Goal: Task Accomplishment & Management: Manage account settings

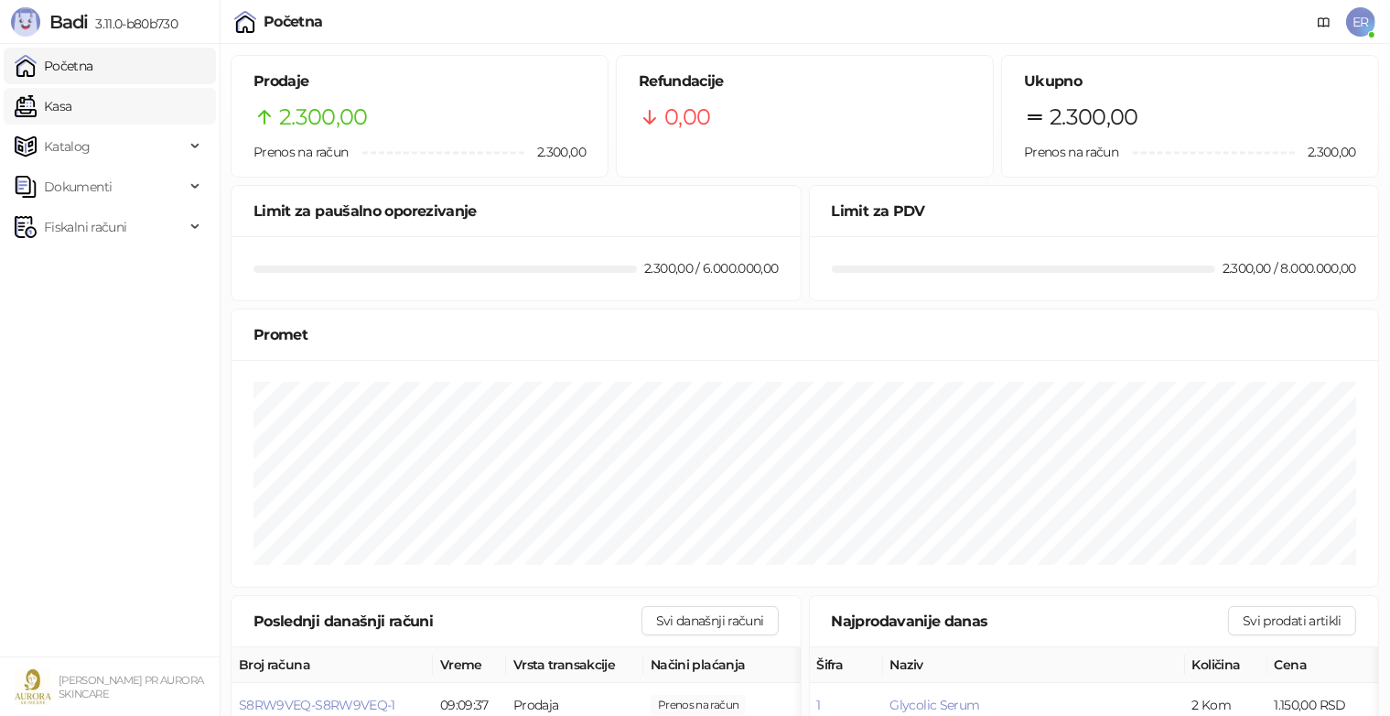
click at [71, 113] on link "Kasa" at bounding box center [43, 106] width 57 height 37
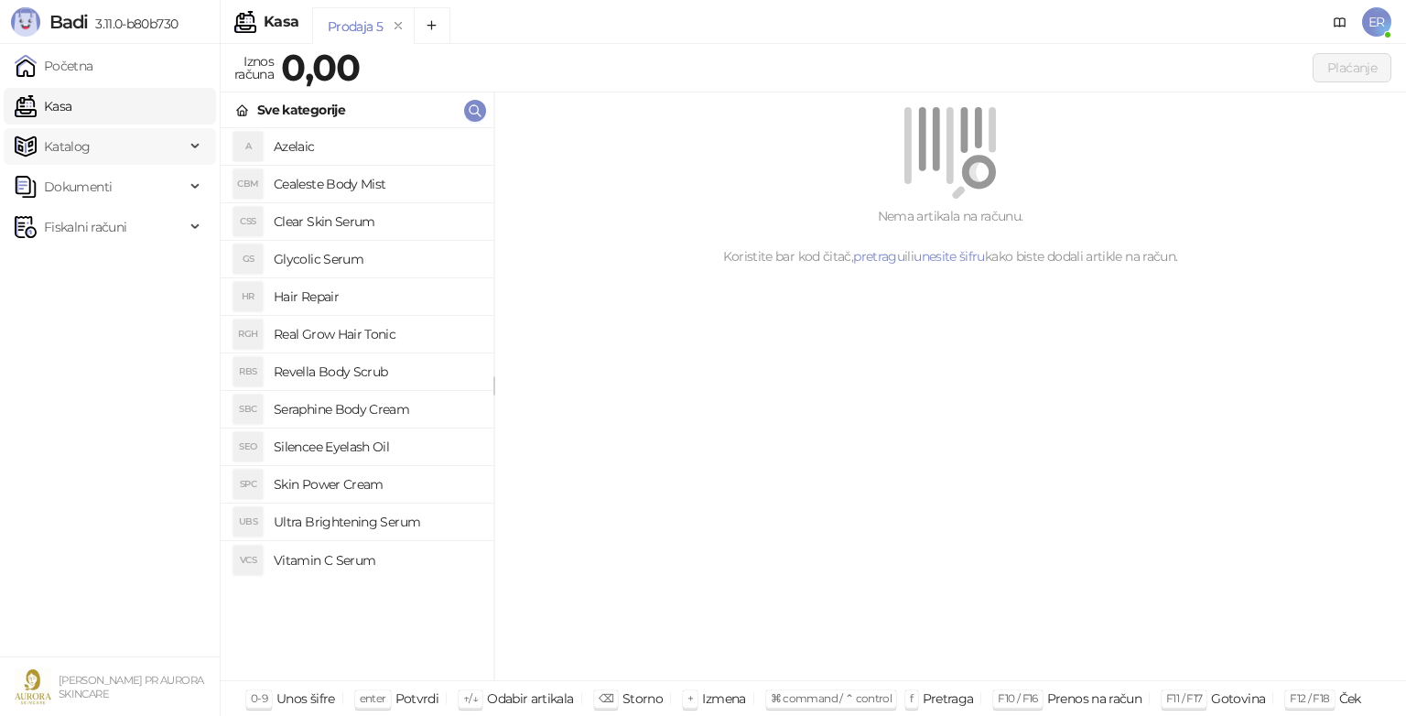
click at [191, 146] on div "Katalog" at bounding box center [110, 146] width 212 height 37
click at [187, 304] on div "Dokumenti" at bounding box center [110, 311] width 212 height 37
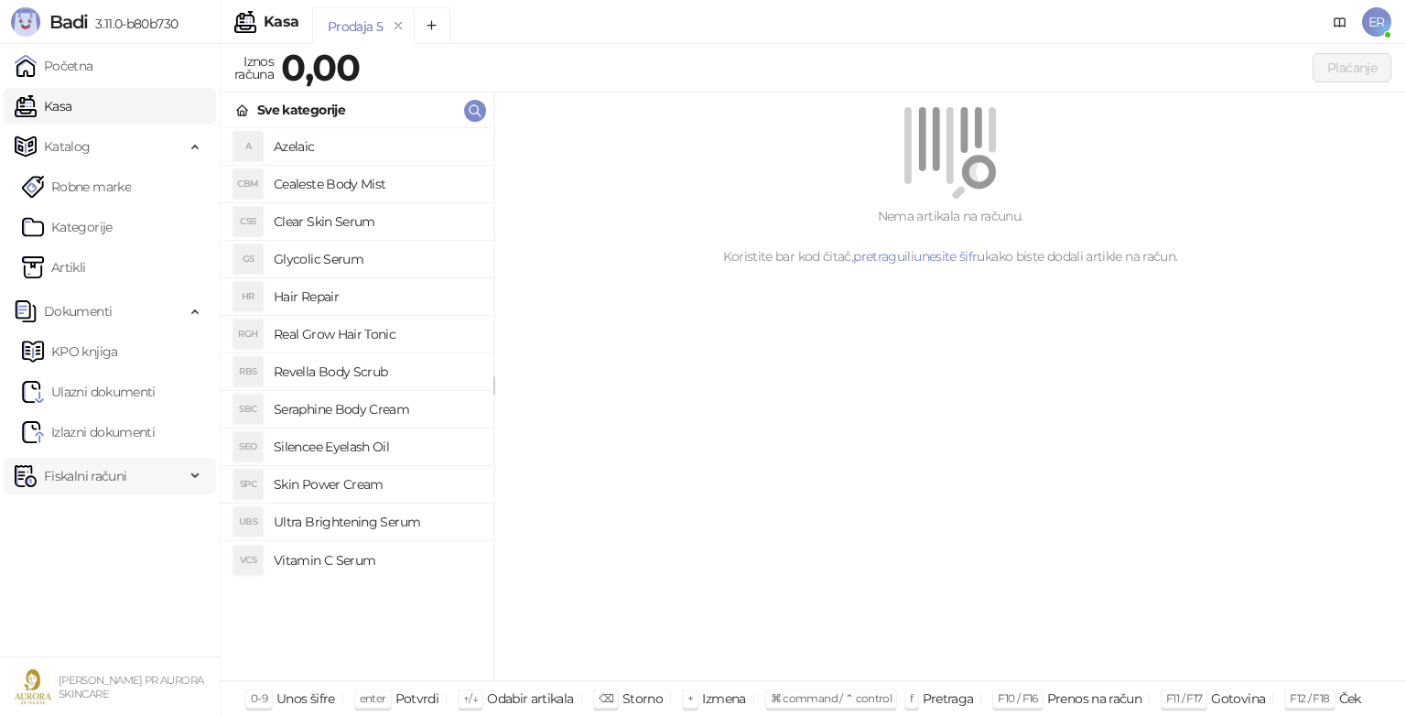
click at [180, 483] on span "Fiskalni računi" at bounding box center [100, 476] width 170 height 37
click at [122, 514] on link "Izdati računi" at bounding box center [72, 516] width 100 height 37
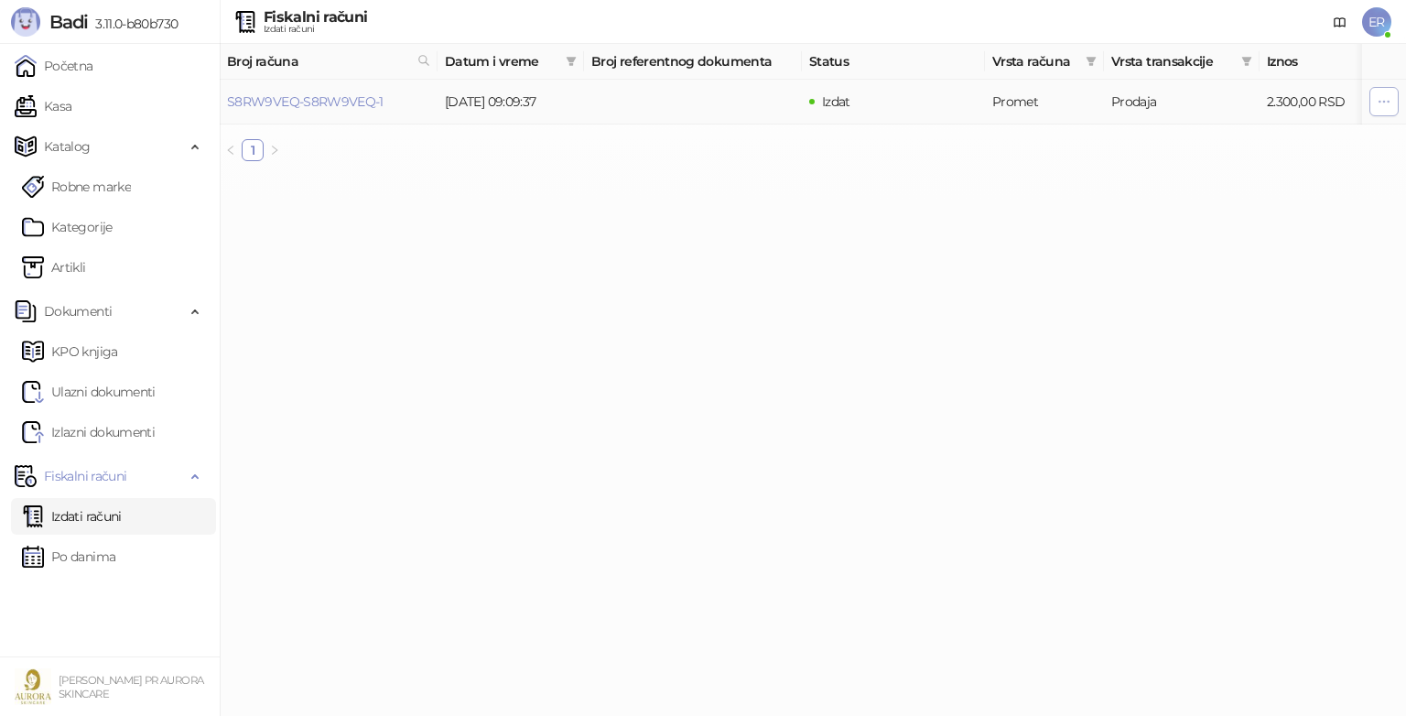
click at [1391, 102] on button "button" at bounding box center [1383, 101] width 29 height 29
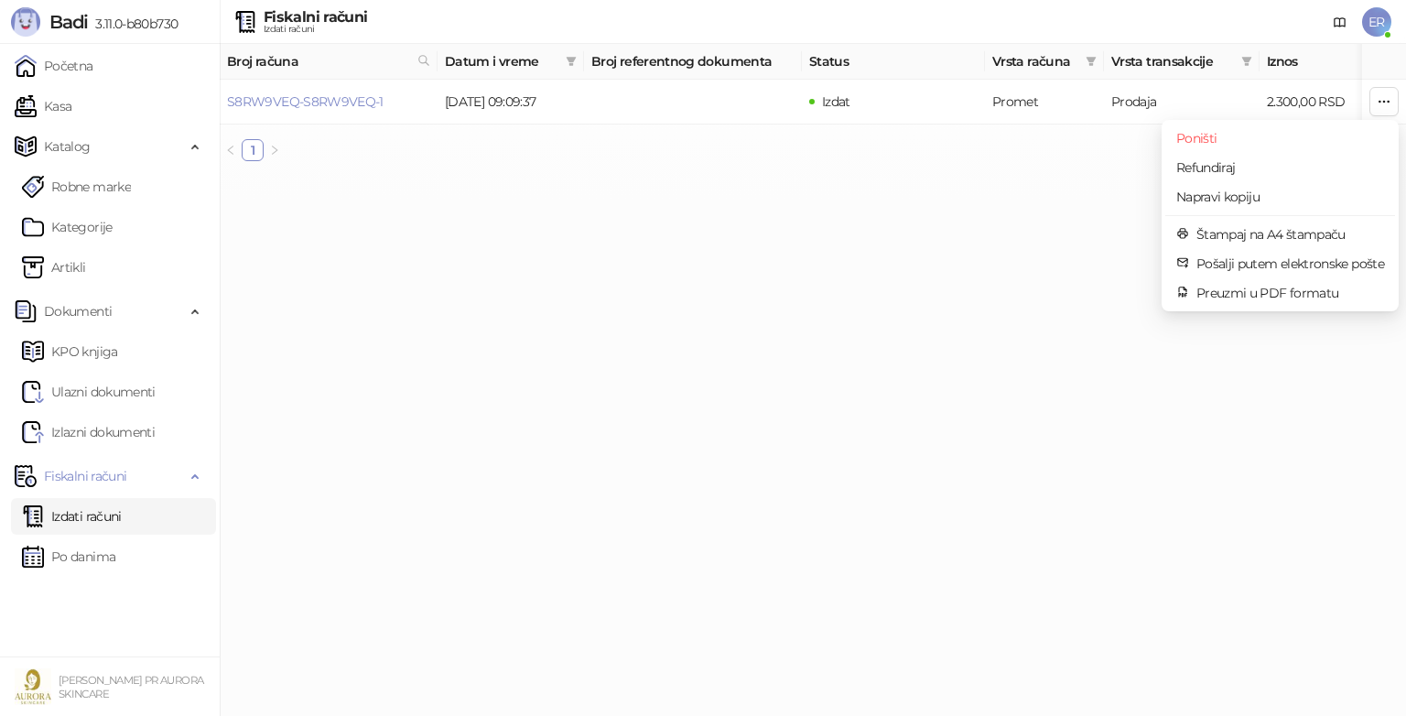
click at [689, 176] on html "Badi 3.11.0-b80b730 Početna Kasa Katalog Robne marke Kategorije Artikli Dokumen…" at bounding box center [703, 88] width 1406 height 176
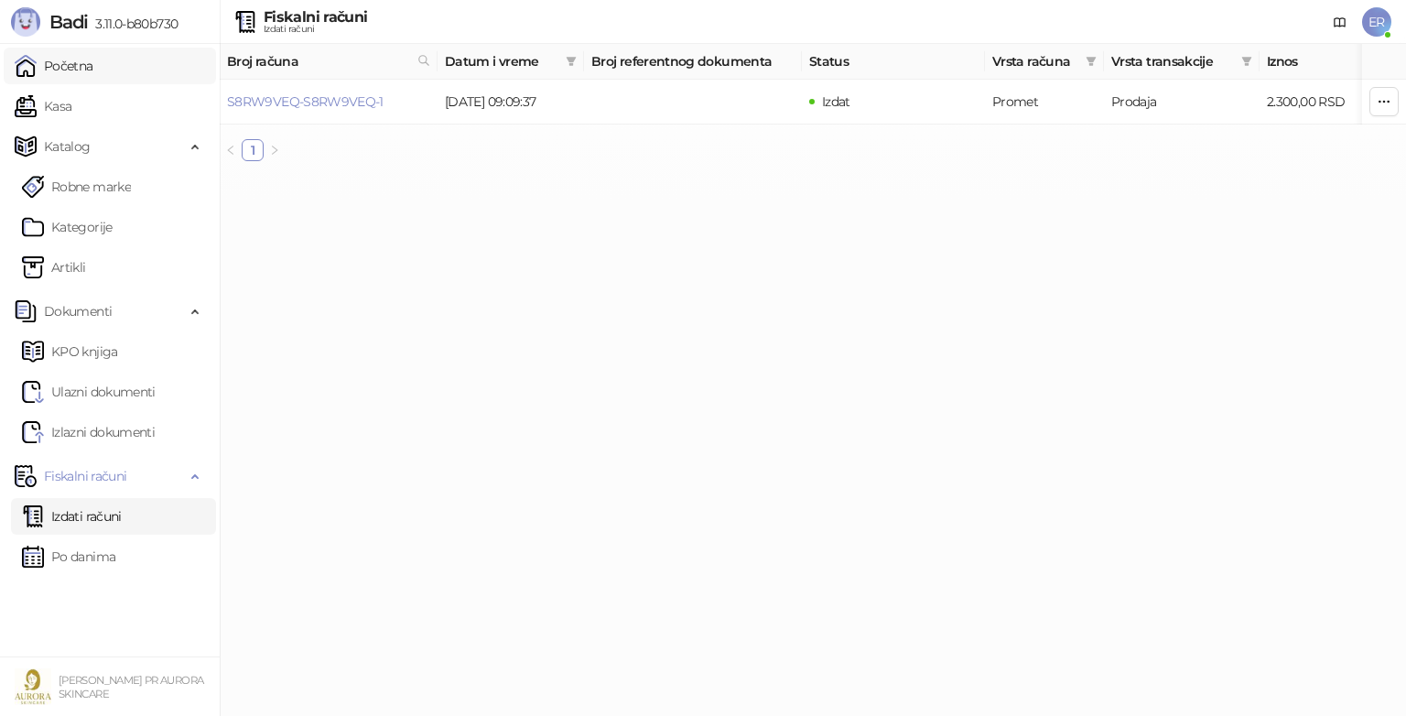
click at [77, 72] on link "Početna" at bounding box center [54, 66] width 79 height 37
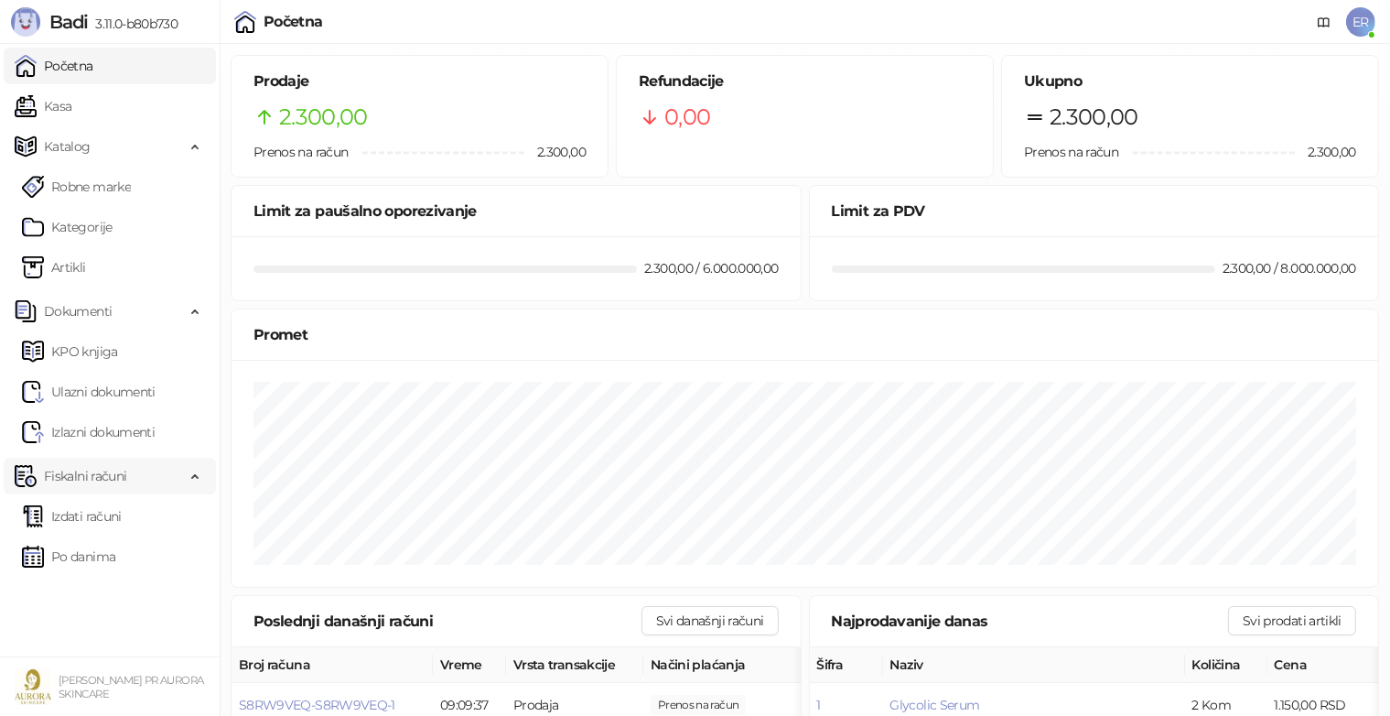
click at [192, 474] on icon at bounding box center [196, 474] width 9 height 0
click at [191, 315] on div "Dokumenti" at bounding box center [110, 311] width 212 height 37
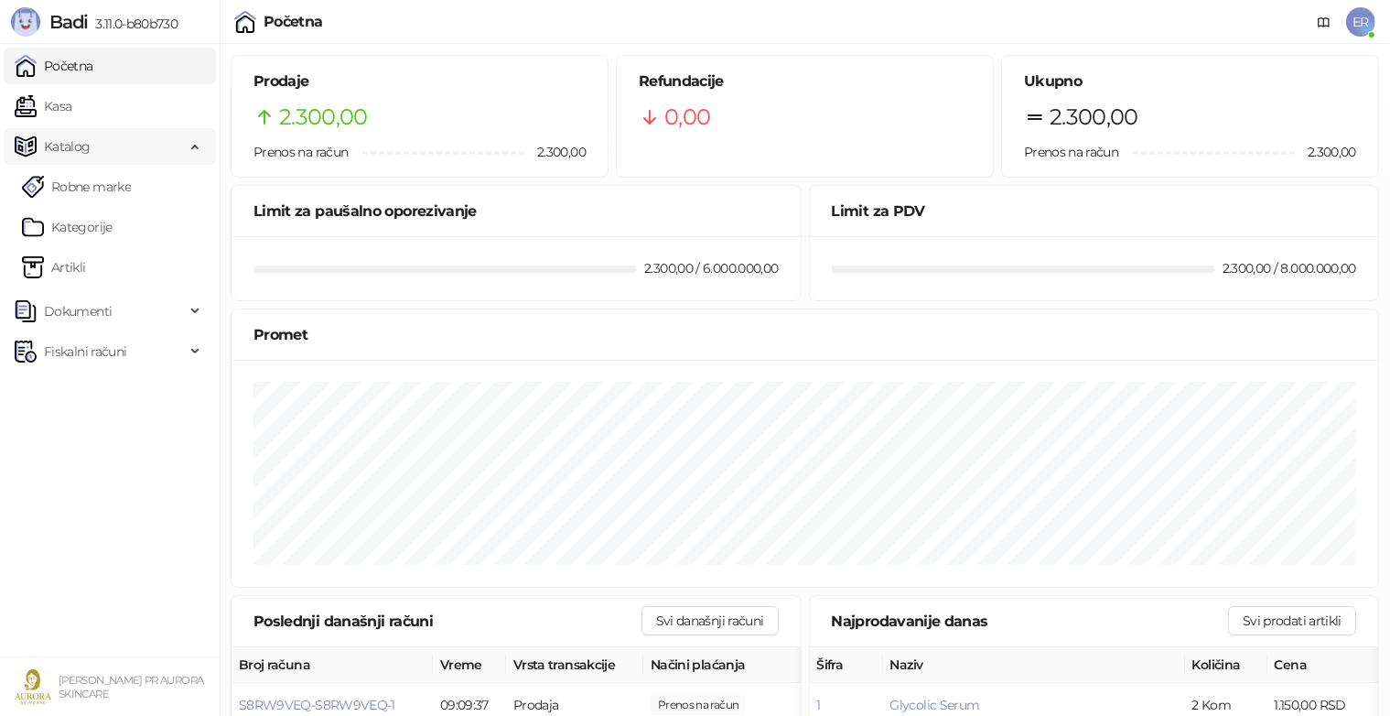
click at [198, 152] on div "Katalog" at bounding box center [110, 146] width 212 height 37
click at [177, 227] on span "Fiskalni računi" at bounding box center [100, 227] width 170 height 37
click at [122, 264] on link "Izdati računi" at bounding box center [72, 267] width 100 height 37
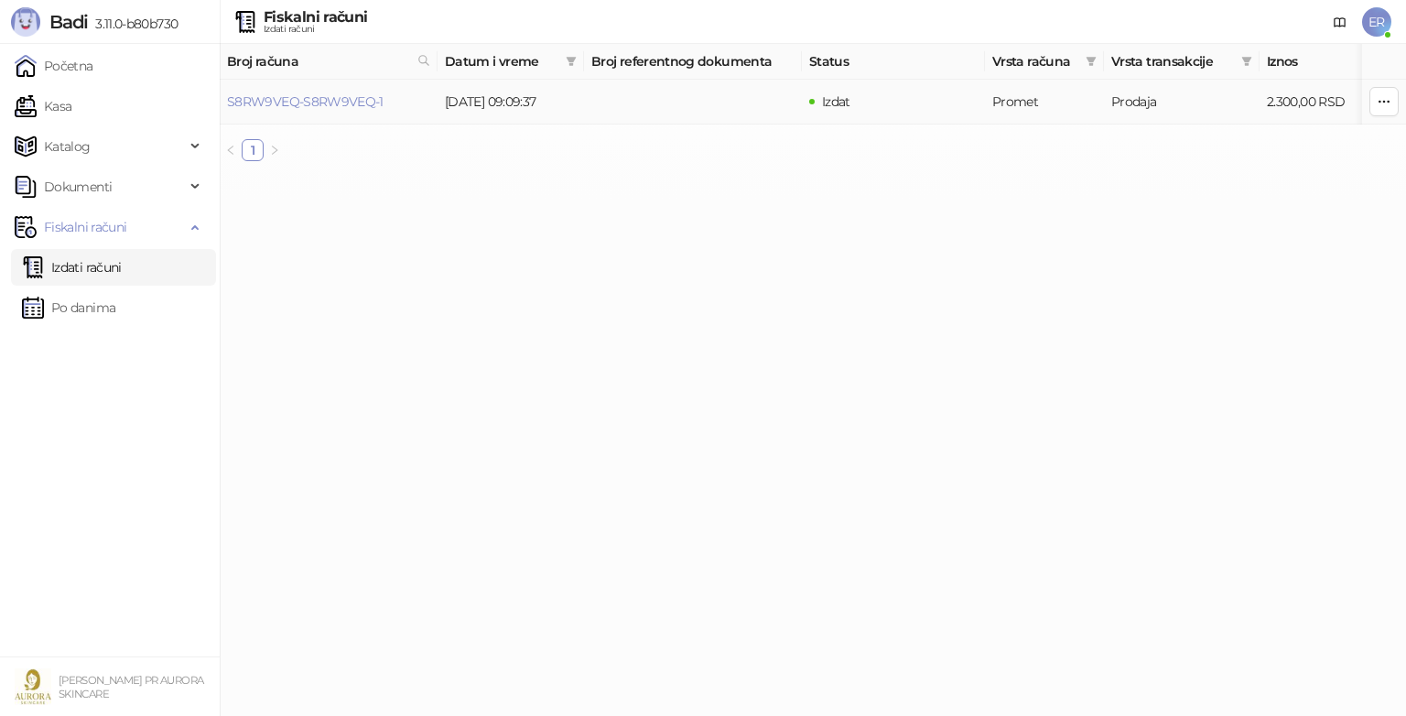
click at [803, 102] on td "Izdat" at bounding box center [893, 102] width 183 height 45
click at [309, 102] on link "S8RW9VEQ-S8RW9VEQ-1" at bounding box center [305, 101] width 156 height 16
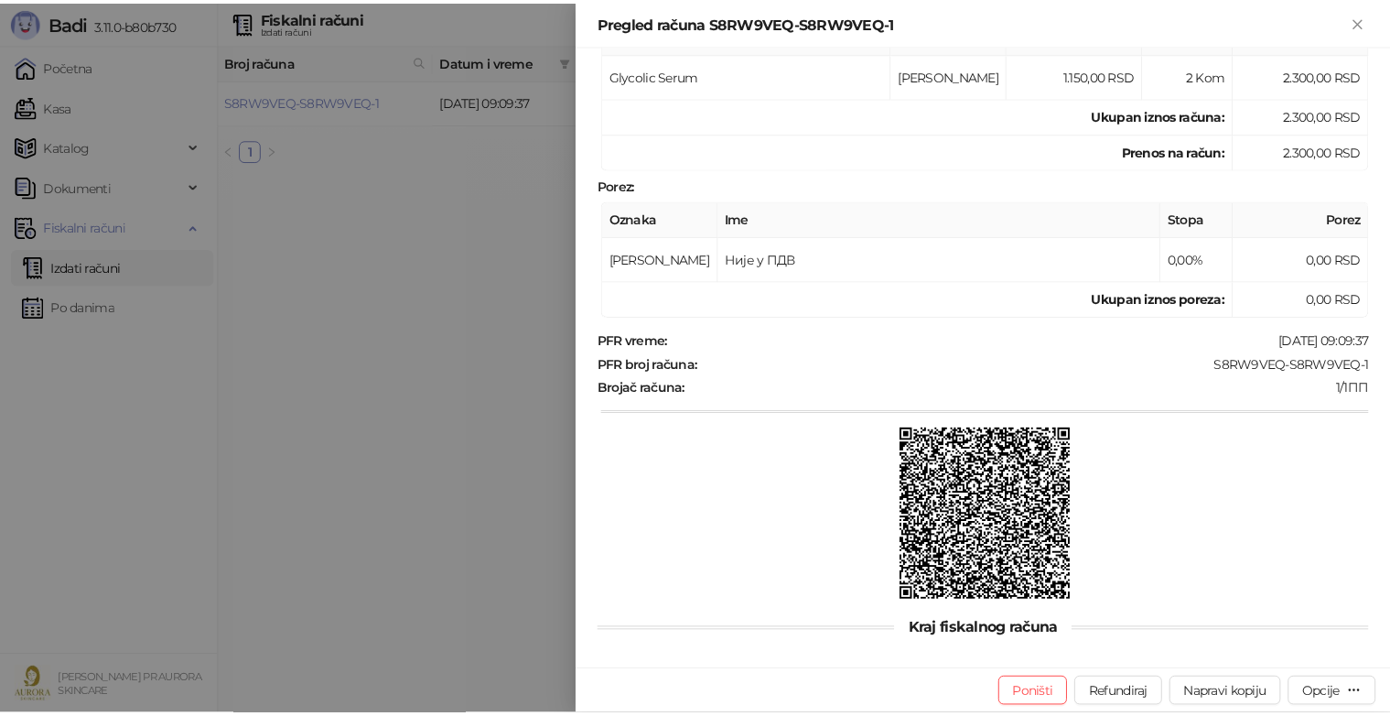
scroll to position [307, 0]
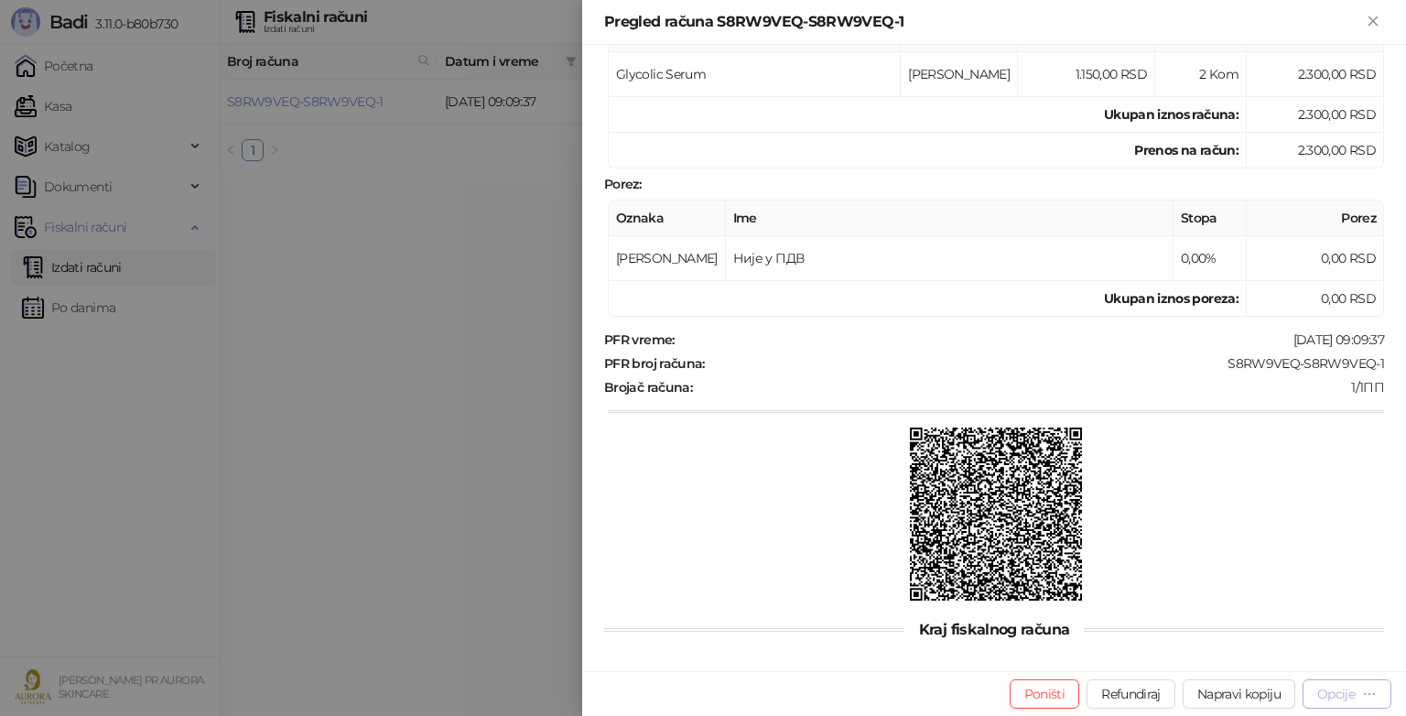
click at [1369, 703] on button "Opcije" at bounding box center [1346, 693] width 89 height 29
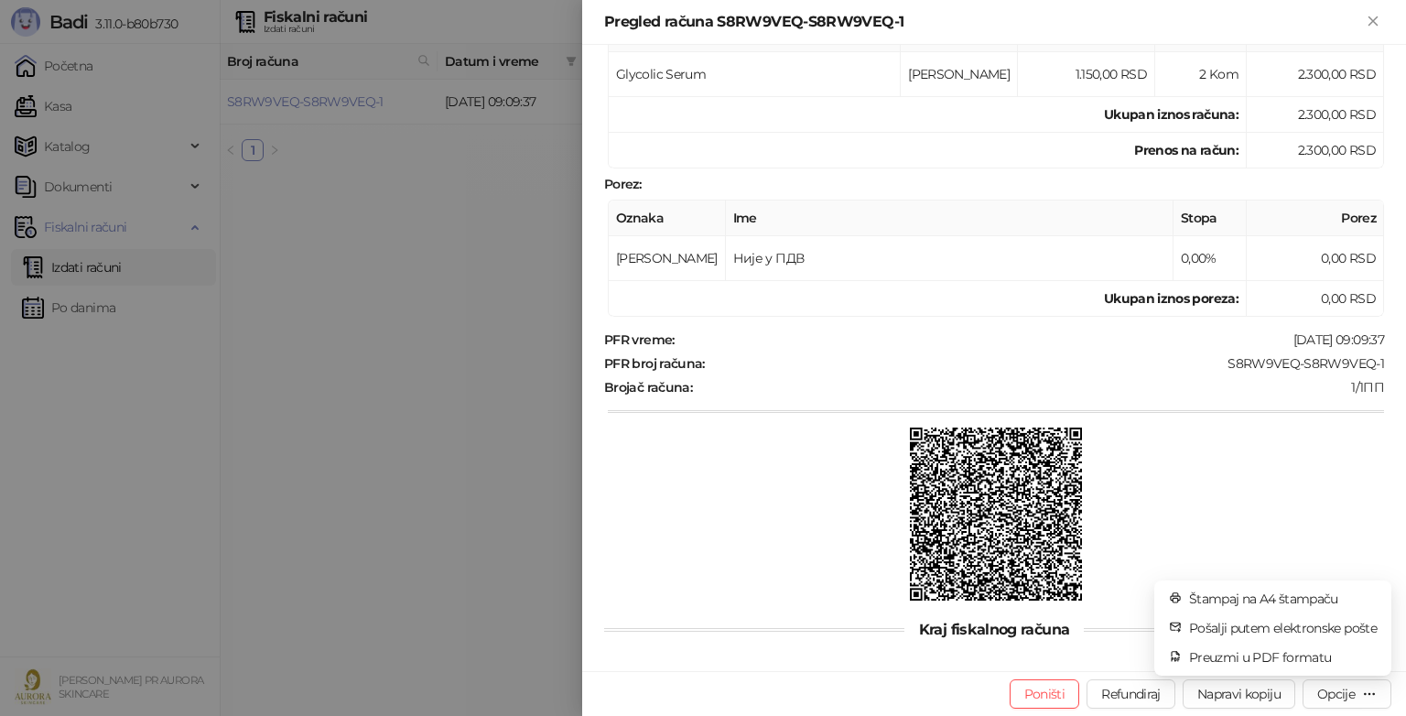
click at [1311, 462] on div at bounding box center [996, 515] width 776 height 177
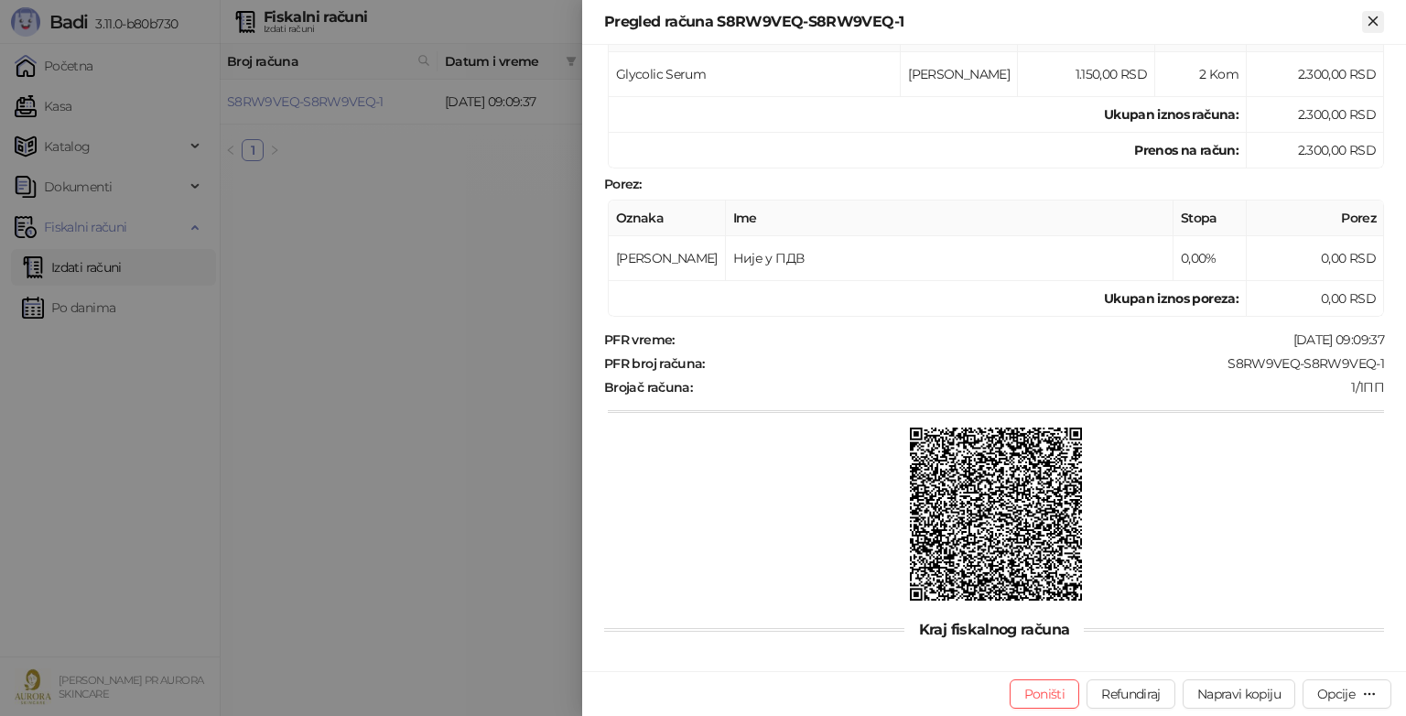
click at [1379, 22] on icon "Zatvori" at bounding box center [1372, 21] width 16 height 16
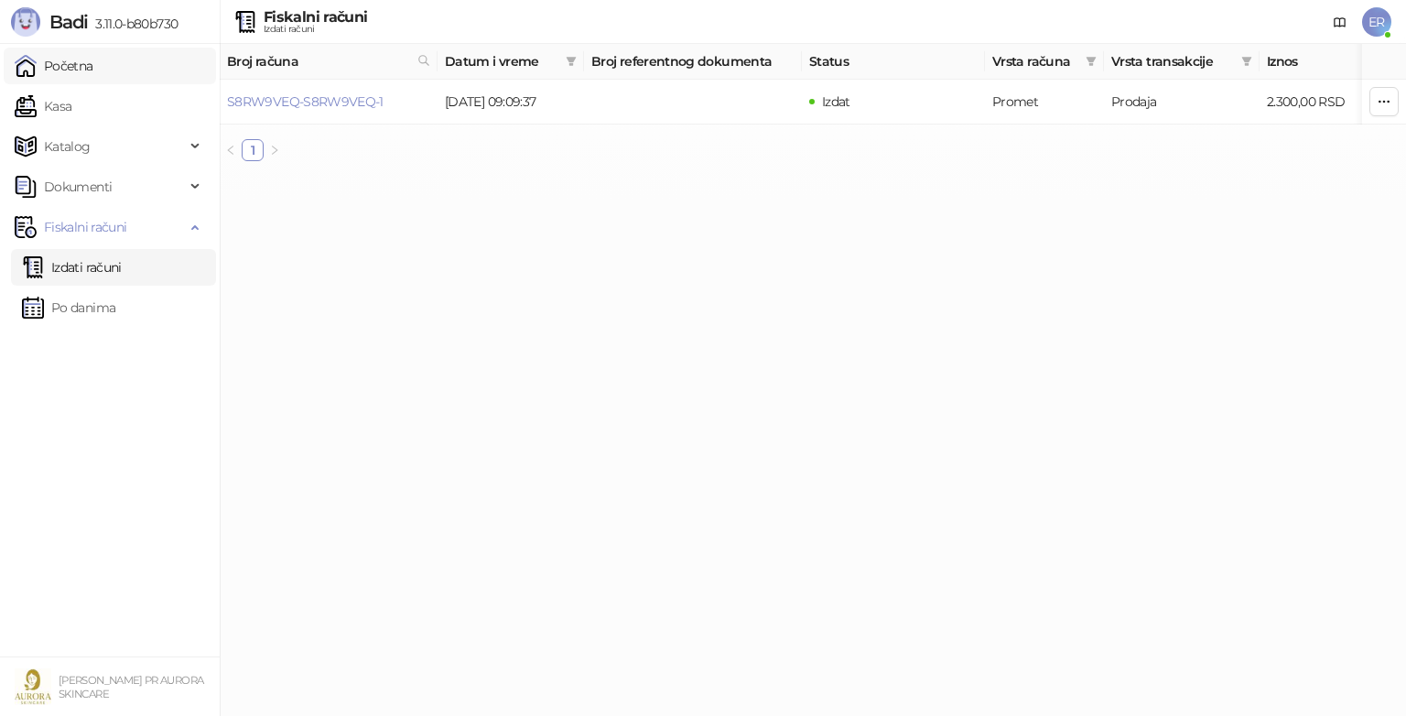
click at [59, 59] on link "Početna" at bounding box center [54, 66] width 79 height 37
